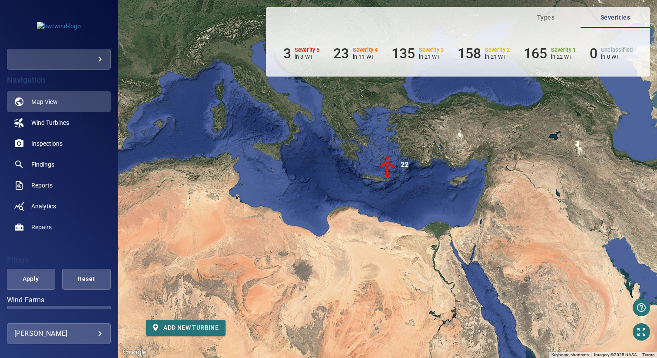
scroll to position [32, 0]
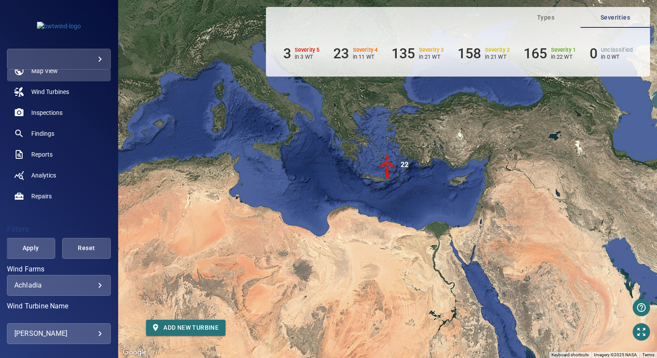
click at [50, 286] on body "**********" at bounding box center [328, 179] width 657 height 358
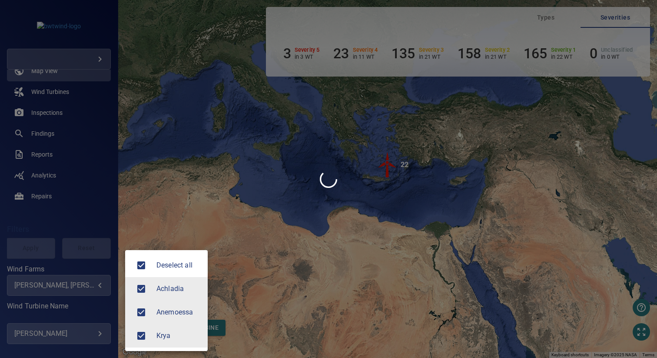
type input "**********"
click at [162, 226] on div at bounding box center [328, 179] width 657 height 358
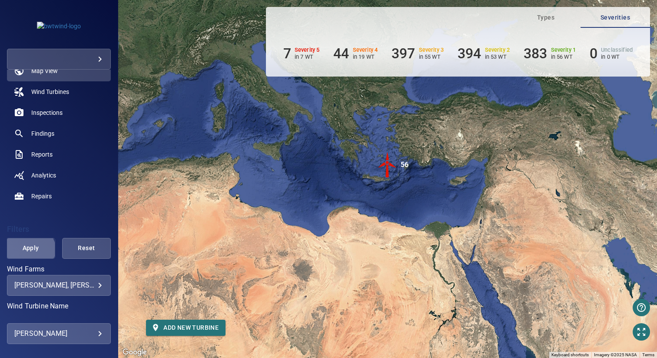
click at [29, 249] on span "Apply" at bounding box center [30, 248] width 27 height 11
click at [60, 133] on link "Findings" at bounding box center [59, 133] width 104 height 21
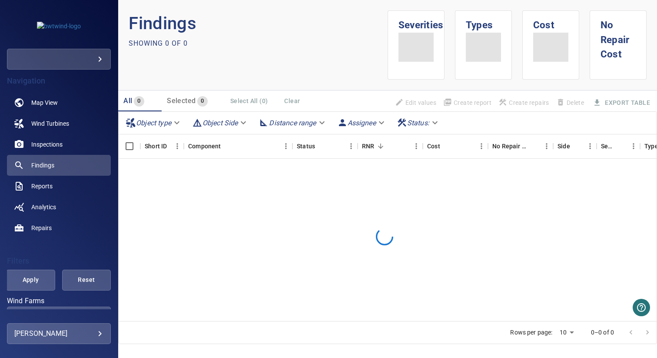
scroll to position [164, 0]
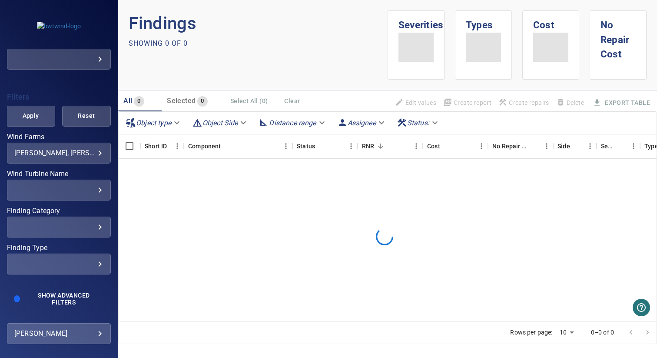
click at [40, 266] on div "​" at bounding box center [58, 264] width 89 height 8
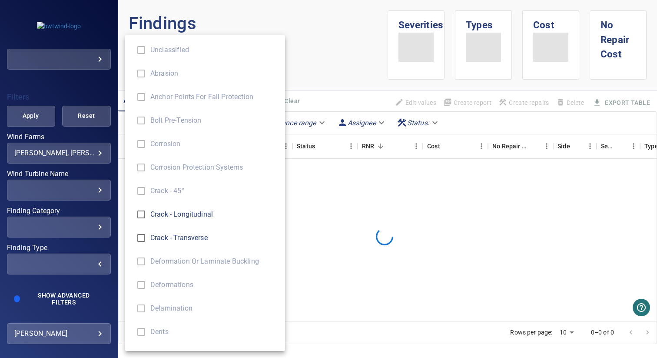
click at [59, 229] on div "Finding Type" at bounding box center [328, 179] width 657 height 358
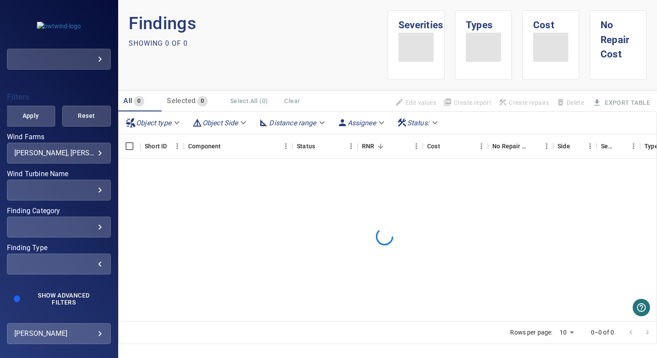
click at [73, 230] on div "​" at bounding box center [58, 227] width 89 height 8
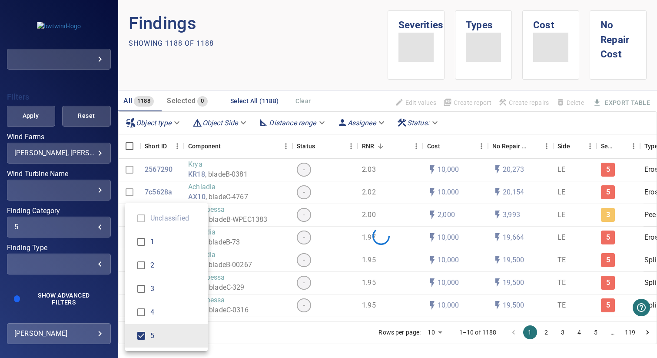
type input "*"
click at [140, 186] on div "Finding Category" at bounding box center [328, 179] width 657 height 358
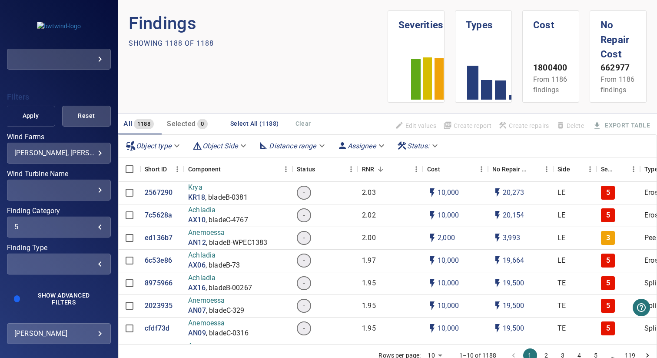
click at [26, 116] on span "Apply" at bounding box center [30, 115] width 27 height 11
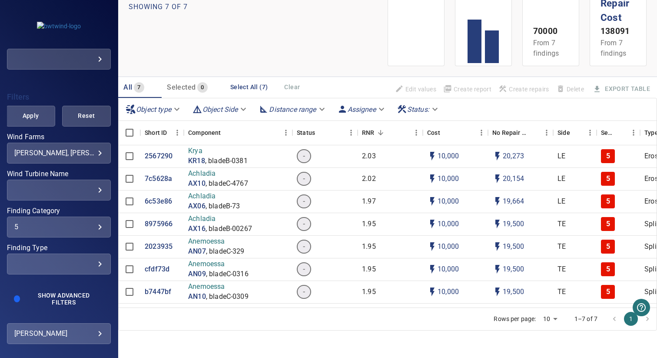
scroll to position [0, 0]
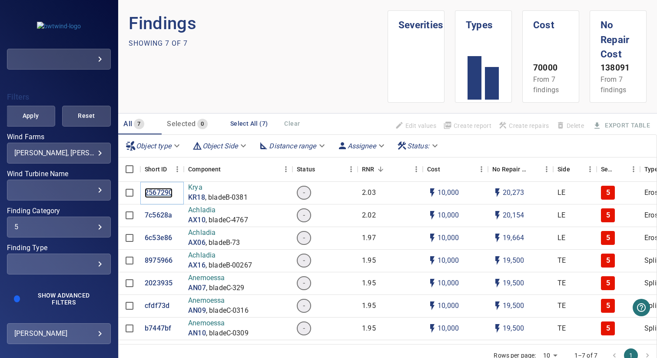
click at [155, 194] on p "2567290" at bounding box center [159, 193] width 28 height 10
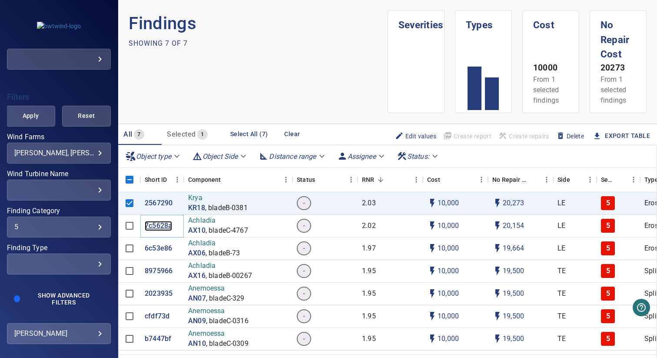
click at [158, 228] on p "7c5628a" at bounding box center [158, 226] width 27 height 10
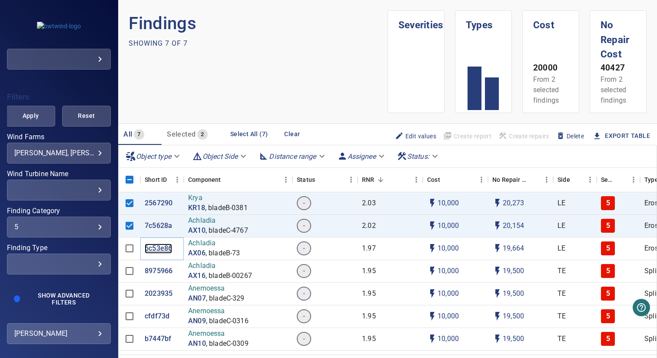
click at [156, 247] on p "6c53e86" at bounding box center [158, 249] width 27 height 10
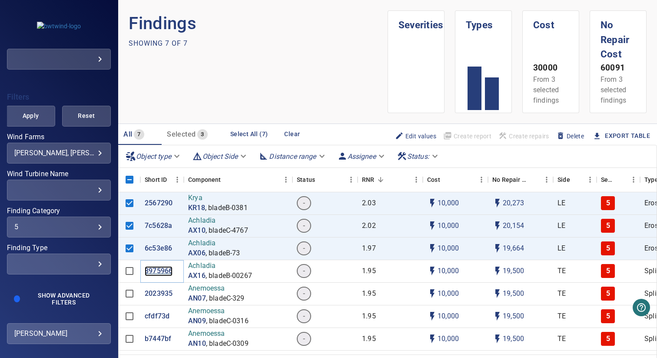
click at [154, 272] on p "8975966" at bounding box center [159, 271] width 28 height 10
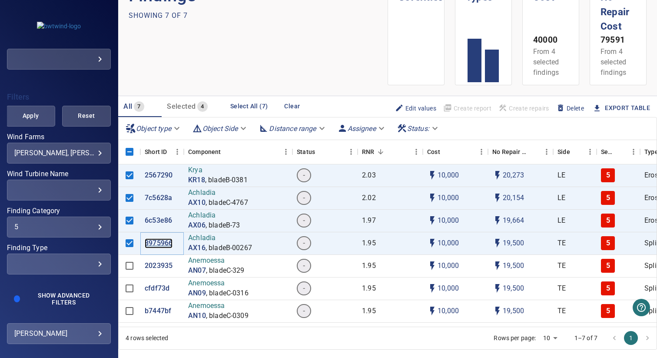
scroll to position [47, 0]
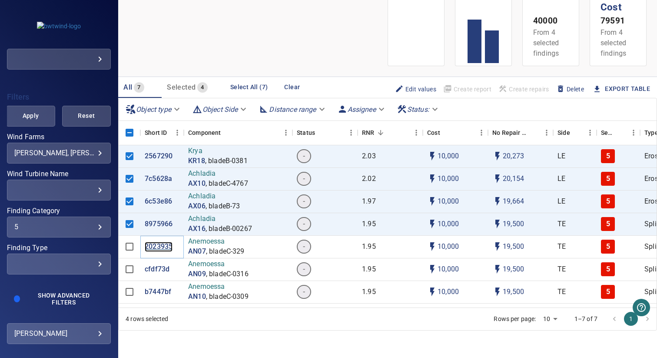
click at [159, 244] on p "2023935" at bounding box center [159, 247] width 28 height 10
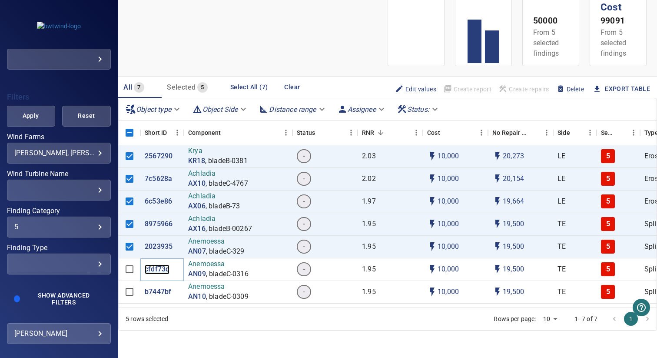
click at [159, 269] on p "cfdf73d" at bounding box center [157, 269] width 25 height 10
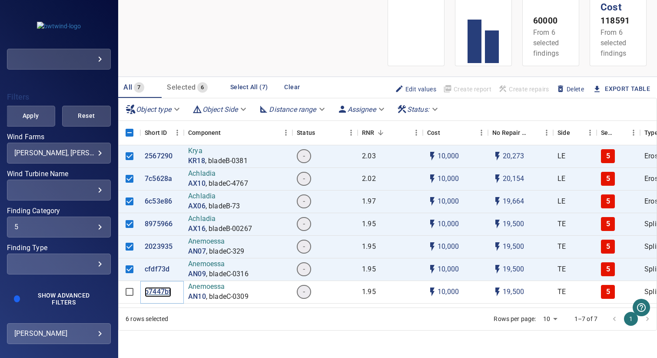
click at [158, 291] on p "b7447bf" at bounding box center [158, 292] width 27 height 10
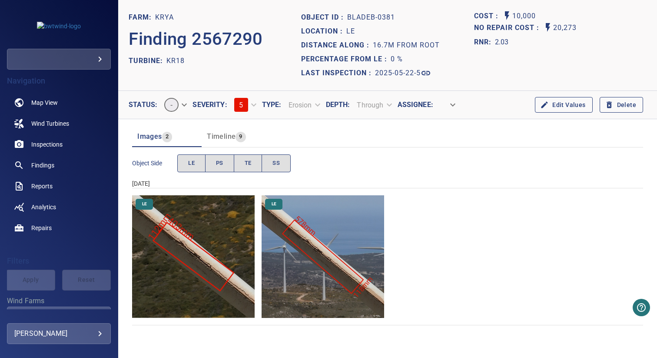
click at [220, 240] on img "Krya/KR18/2025-05-22-5/2025-05-22-1/image37wp44.jpg" at bounding box center [193, 256] width 123 height 123
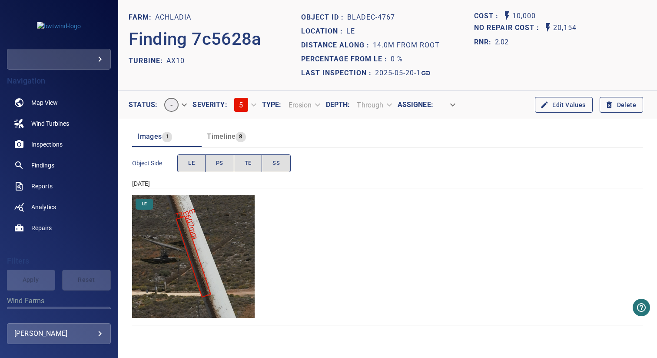
click at [244, 258] on img "Achladia/AX10/2025-05-20-1/2025-05-20-1/image69wp88.jpg" at bounding box center [193, 256] width 123 height 123
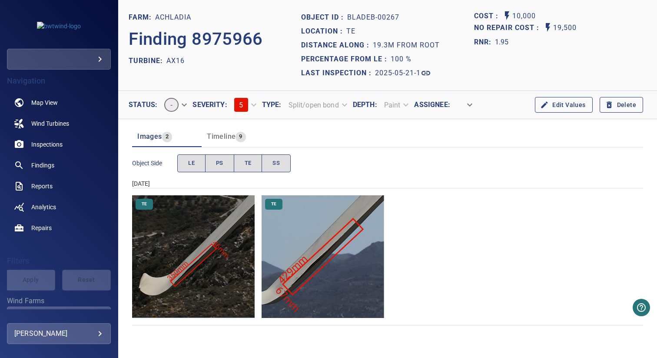
click at [237, 256] on img "Achladia/AX16/2025-05-21-1/2025-05-21-1/image54wp65.jpg" at bounding box center [193, 256] width 123 height 123
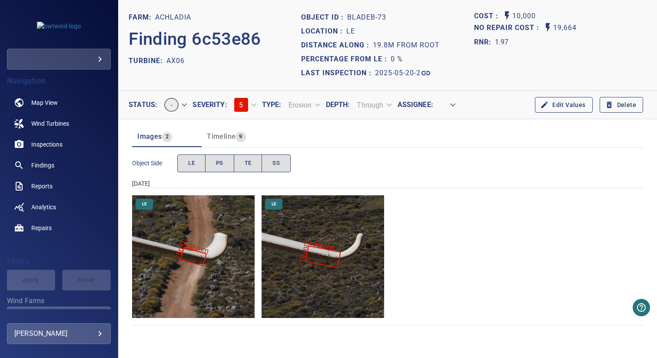
click at [327, 295] on img "Achladia/AX06/2025-05-20-2/2025-05-20-1/image7wp9.jpg" at bounding box center [323, 256] width 123 height 123
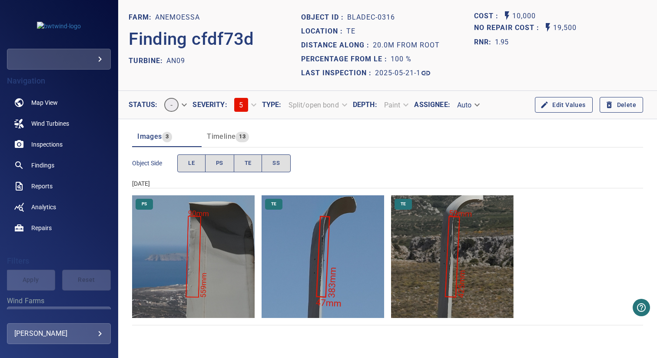
click at [362, 247] on img "Anemoessa/AN09/2025-05-21-1/2025-05-21-1/image86wp105.jpg" at bounding box center [323, 256] width 123 height 123
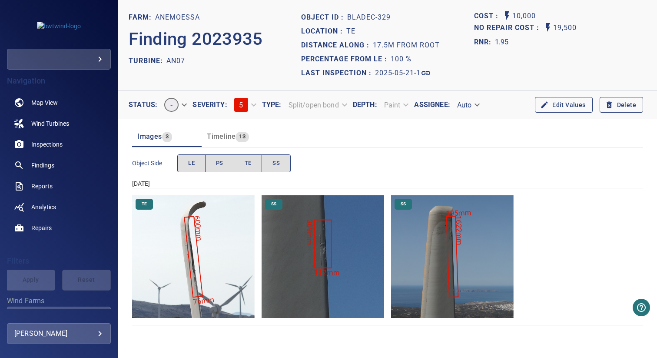
click at [237, 256] on img "Anemoessa/AN07/2025-05-21-1/2025-05-21-1/image23wp29.jpg" at bounding box center [193, 256] width 123 height 123
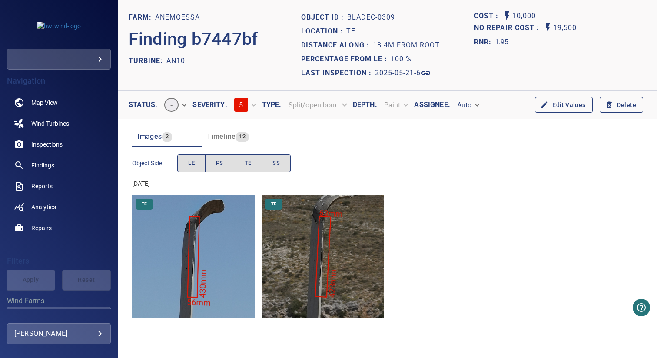
click at [237, 256] on img "Anemoessa/AN10/2025-05-21-6/2025-05-21-2/image86wp108.jpg" at bounding box center [193, 256] width 123 height 123
